Goal: Task Accomplishment & Management: Manage account settings

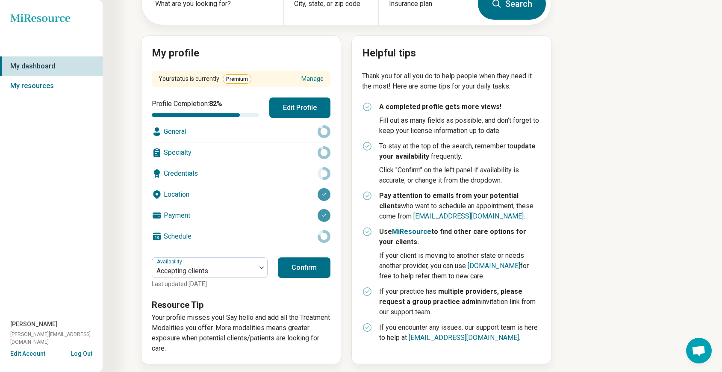
scroll to position [68, 0]
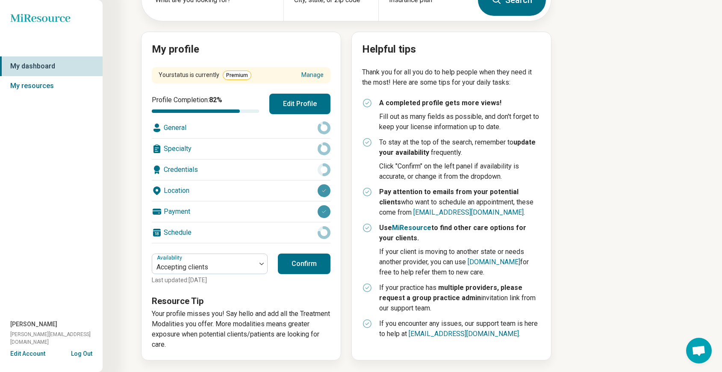
click at [293, 265] on button "Confirm" at bounding box center [304, 263] width 53 height 21
click at [218, 124] on div "General" at bounding box center [241, 128] width 179 height 21
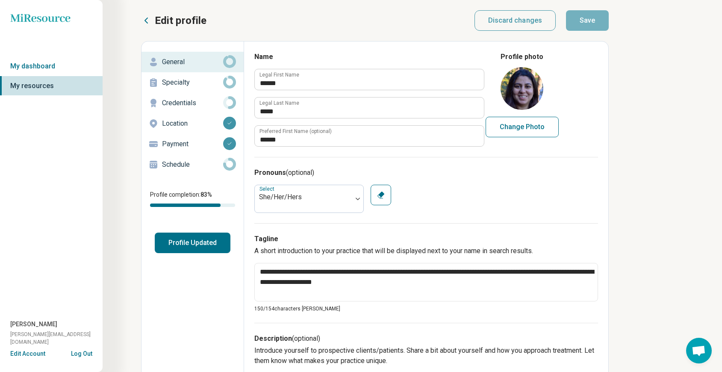
click at [174, 84] on p "Specialty" at bounding box center [192, 82] width 61 height 10
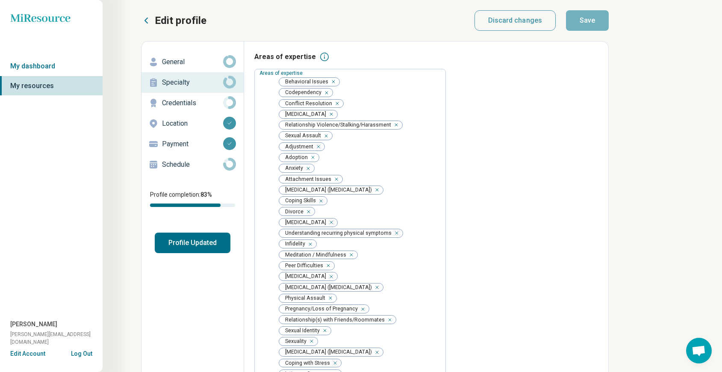
click at [184, 102] on p "Credentials" at bounding box center [192, 103] width 61 height 10
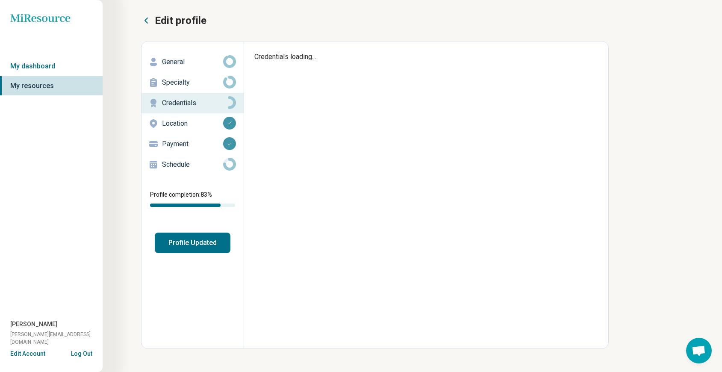
type textarea "*"
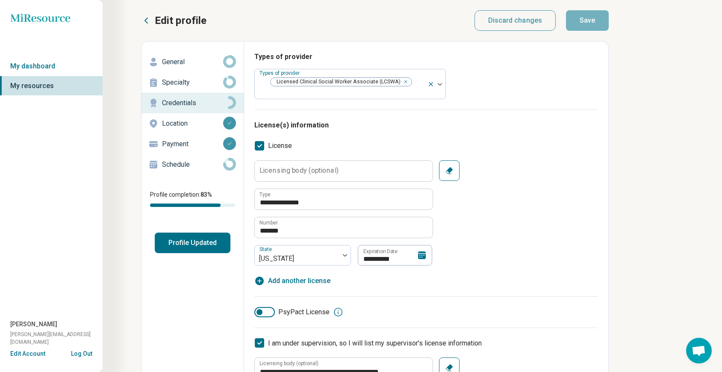
click at [502, 220] on div "**********" at bounding box center [426, 212] width 344 height 105
click at [184, 161] on p "Schedule" at bounding box center [192, 164] width 61 height 10
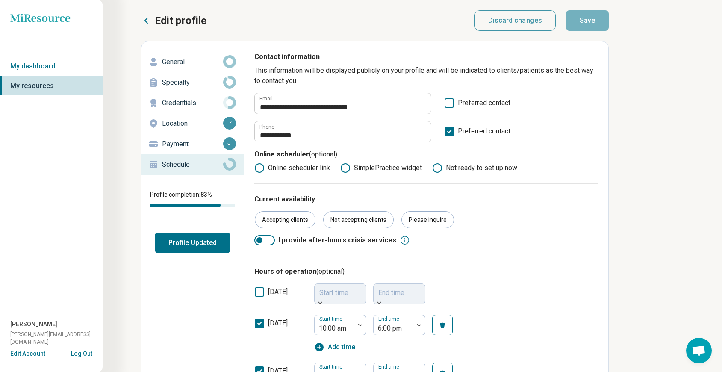
click at [188, 245] on button "Profile Updated" at bounding box center [193, 242] width 76 height 21
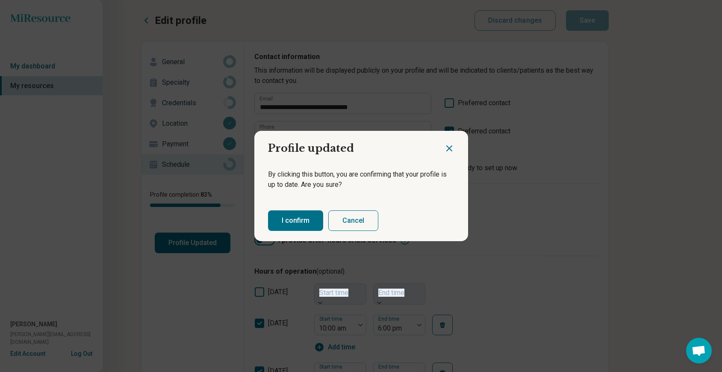
click at [294, 225] on button "I confirm" at bounding box center [295, 220] width 55 height 21
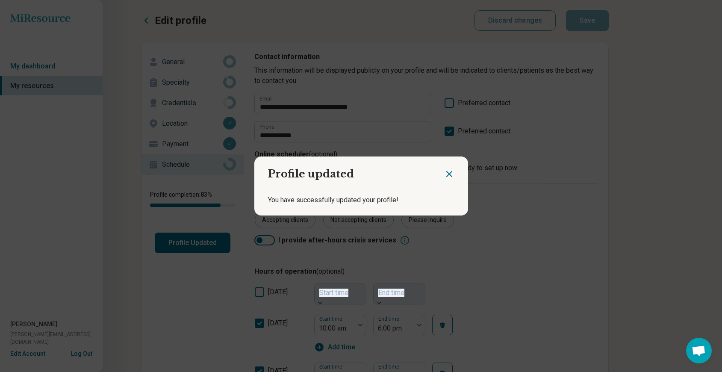
click at [40, 64] on div "Profile updated You have successfully updated your profile!" at bounding box center [361, 186] width 722 height 372
click at [40, 68] on div "Profile updated You have successfully updated your profile!" at bounding box center [361, 186] width 722 height 372
click at [449, 173] on icon "Close dialog" at bounding box center [449, 174] width 10 height 10
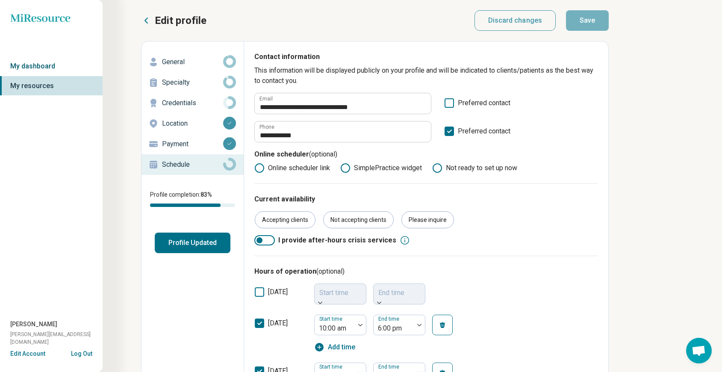
click at [38, 68] on link "My dashboard" at bounding box center [51, 66] width 103 height 20
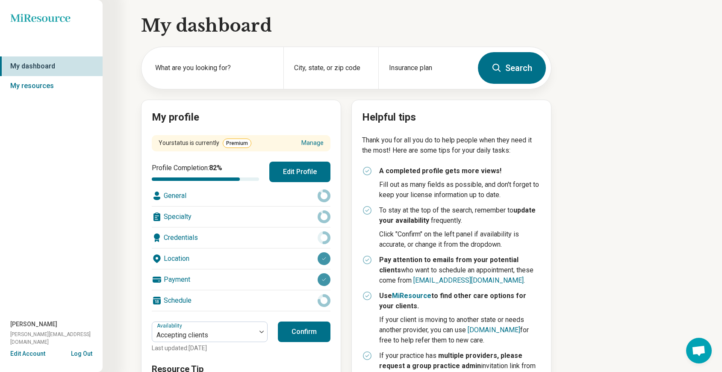
click at [121, 145] on div "My dashboard What are you looking for? City, state, or zip code Insurance plan …" at bounding box center [275, 220] width 551 height 440
click at [328, 68] on div "City, state, or zip code" at bounding box center [330, 68] width 94 height 42
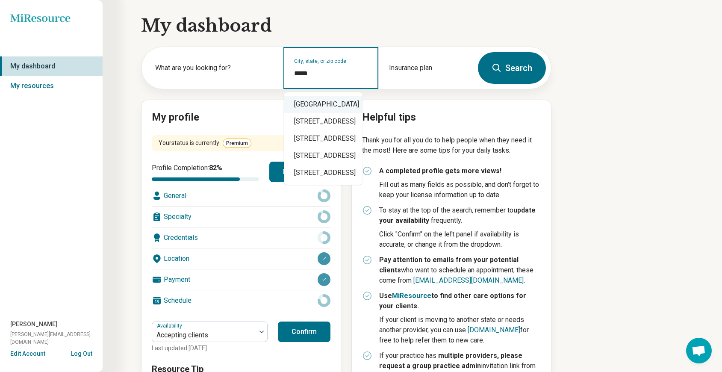
click at [344, 102] on div "[GEOGRAPHIC_DATA]" at bounding box center [323, 104] width 79 height 17
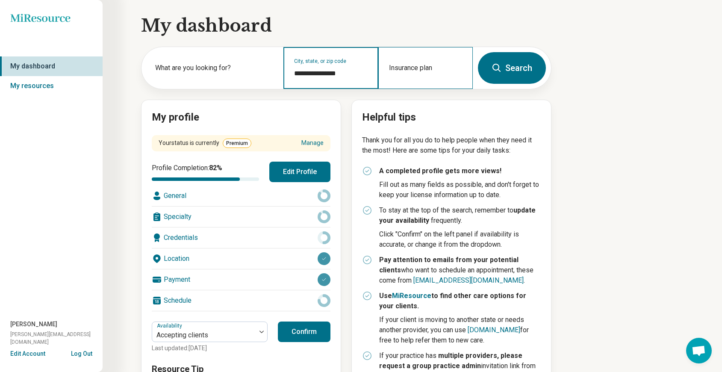
type input "**********"
click at [440, 69] on div "Insurance plan" at bounding box center [425, 68] width 94 height 42
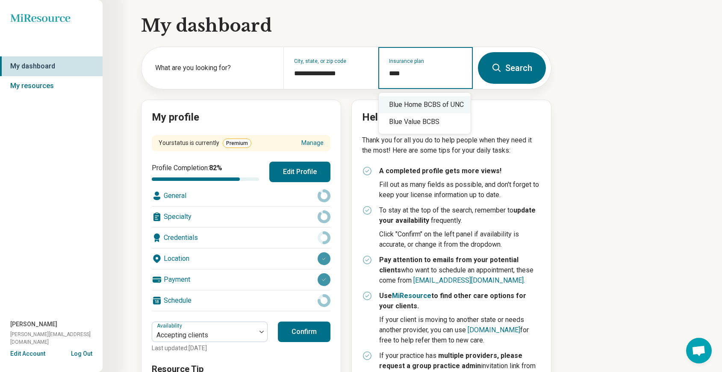
click at [432, 104] on div "Blue Home BCBS of UNC" at bounding box center [425, 104] width 92 height 17
type input "**********"
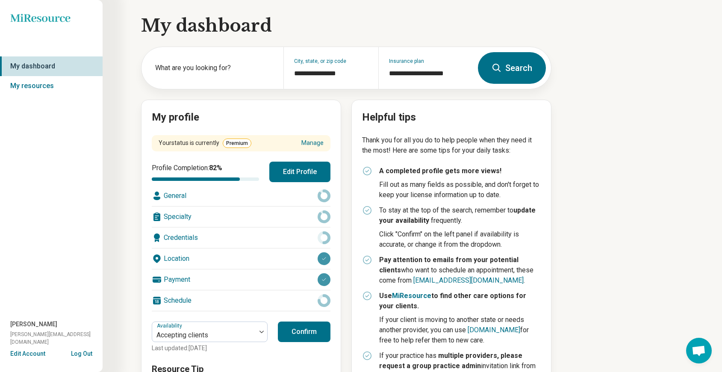
click at [513, 73] on button "Search" at bounding box center [512, 68] width 68 height 32
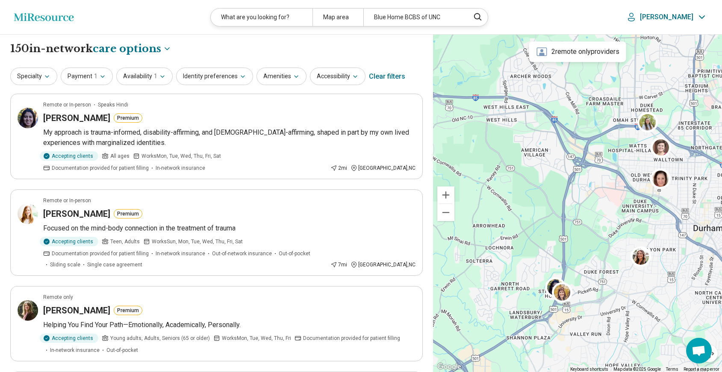
drag, startPoint x: 596, startPoint y: 252, endPoint x: 570, endPoint y: 189, distance: 67.5
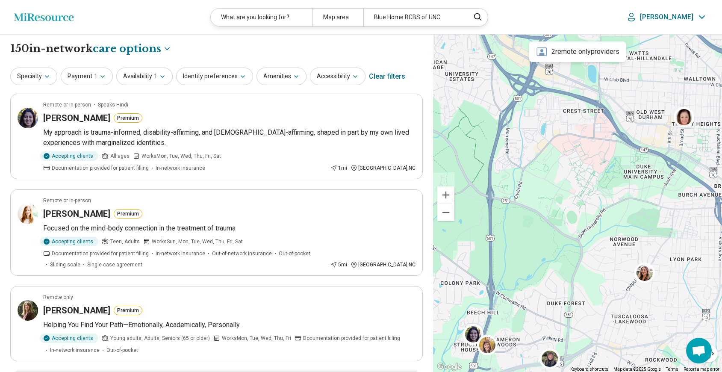
drag, startPoint x: 598, startPoint y: 191, endPoint x: 555, endPoint y: 188, distance: 43.2
click at [555, 188] on div at bounding box center [577, 204] width 289 height 338
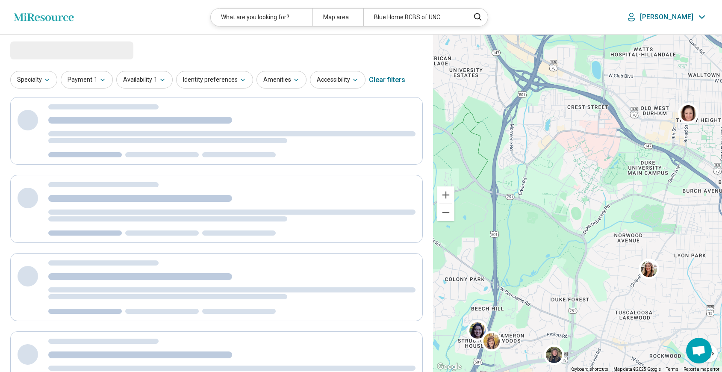
select select "***"
